Goal: Task Accomplishment & Management: Manage account settings

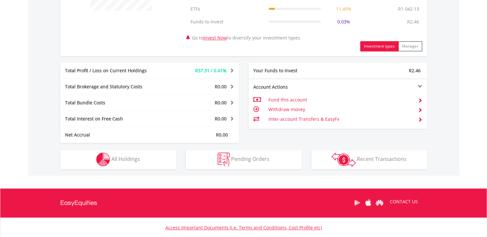
scroll to position [316, 0]
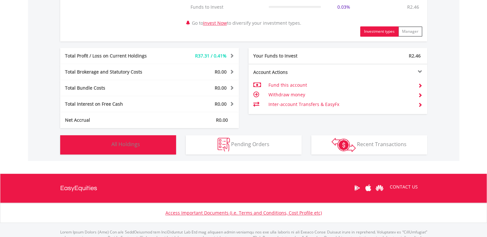
click at [145, 140] on button "Holdings All Holdings" at bounding box center [118, 144] width 116 height 19
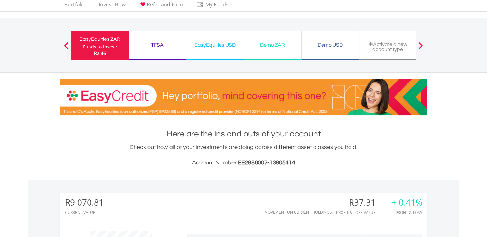
scroll to position [0, 0]
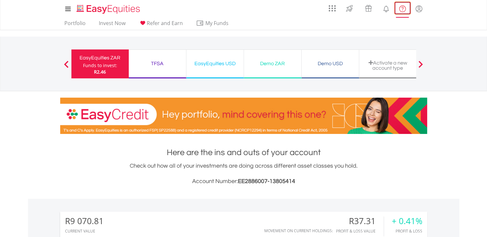
click at [400, 11] on lord-icon "FAQ's and Support" at bounding box center [402, 9] width 8 height 8
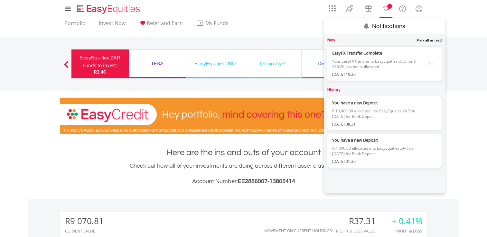
scroll to position [62, 122]
click at [430, 63] on icon at bounding box center [431, 64] width 4 height 4
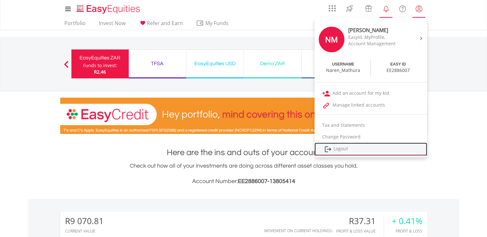
click at [411, 155] on link "Logout" at bounding box center [370, 149] width 113 height 13
click at [406, 151] on link "Logout" at bounding box center [370, 149] width 113 height 13
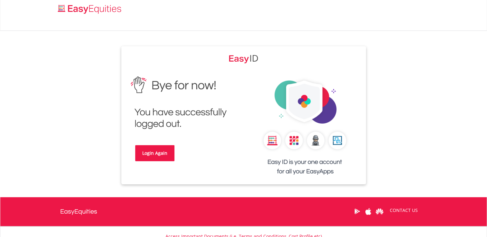
drag, startPoint x: 433, startPoint y: 45, endPoint x: 429, endPoint y: 34, distance: 11.7
click at [433, 45] on body "Toggle navigation Login Again Price is based on previous day's close. EasyEquit…" at bounding box center [243, 148] width 487 height 296
